Goal: Manage account settings

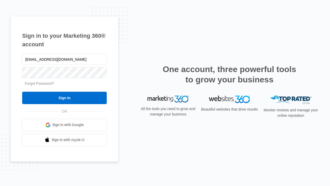
type input "[EMAIL_ADDRESS][DOMAIN_NAME]"
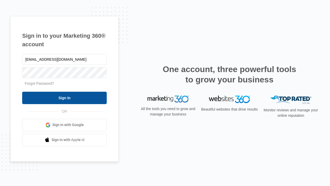
click at [64, 97] on input "Sign In" at bounding box center [64, 98] width 85 height 12
